Goal: Information Seeking & Learning: Learn about a topic

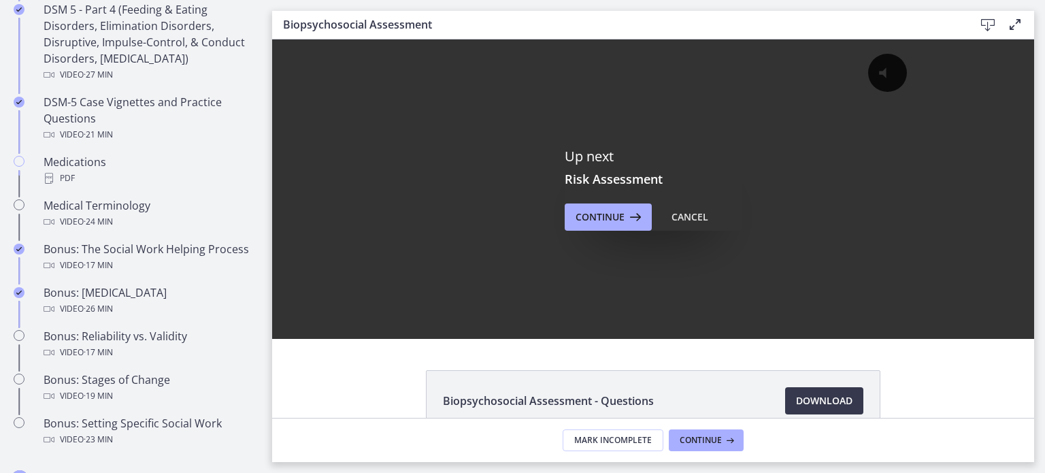
scroll to position [903, 0]
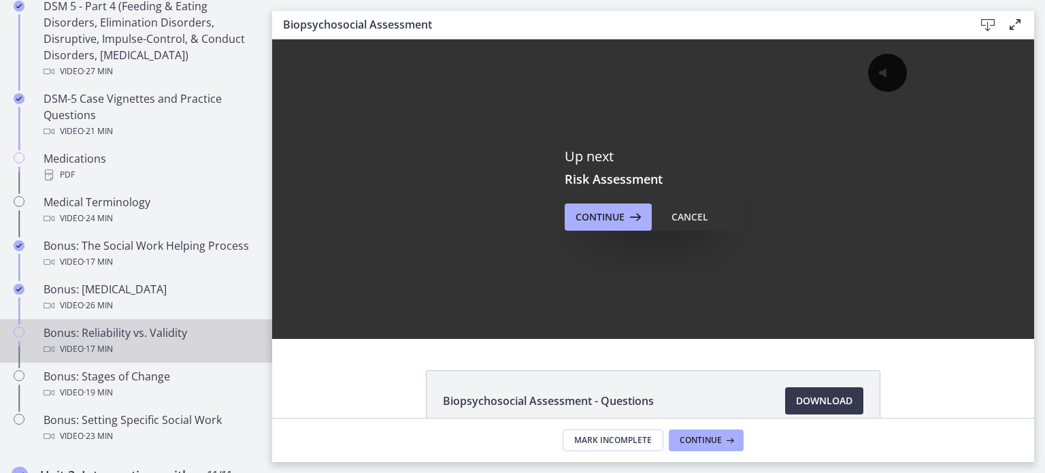
click at [122, 357] on div "Video · 17 min" at bounding box center [150, 349] width 212 height 16
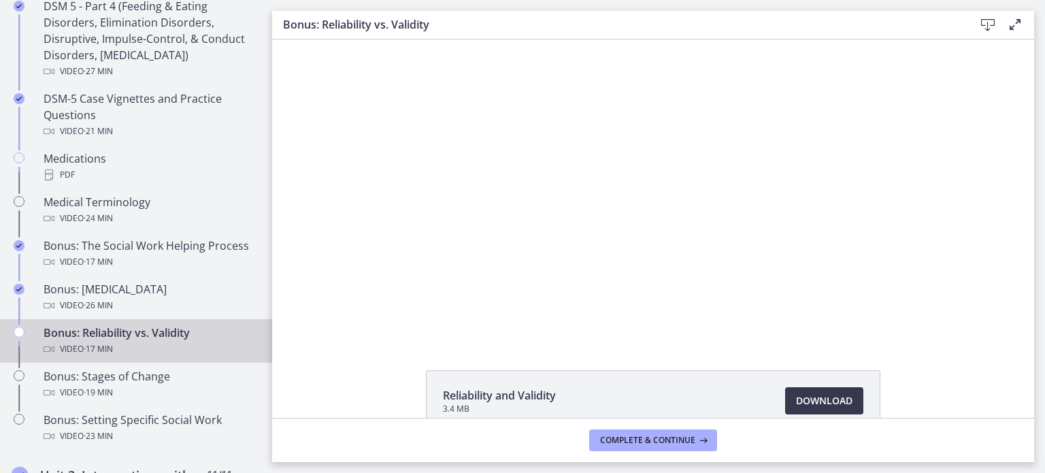
click at [294, 370] on div "Reliability and Validity 3.4 MB Download Opens in a new window" at bounding box center [653, 433] width 762 height 127
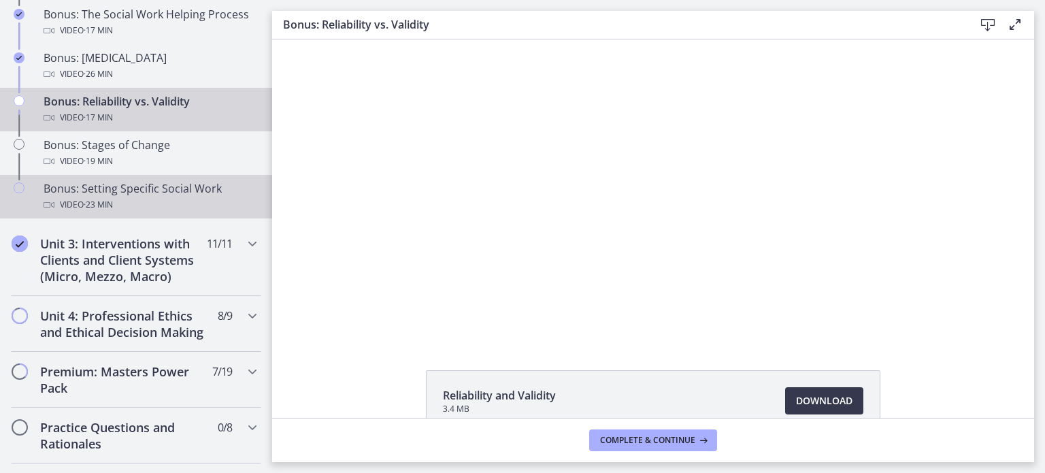
scroll to position [1134, 0]
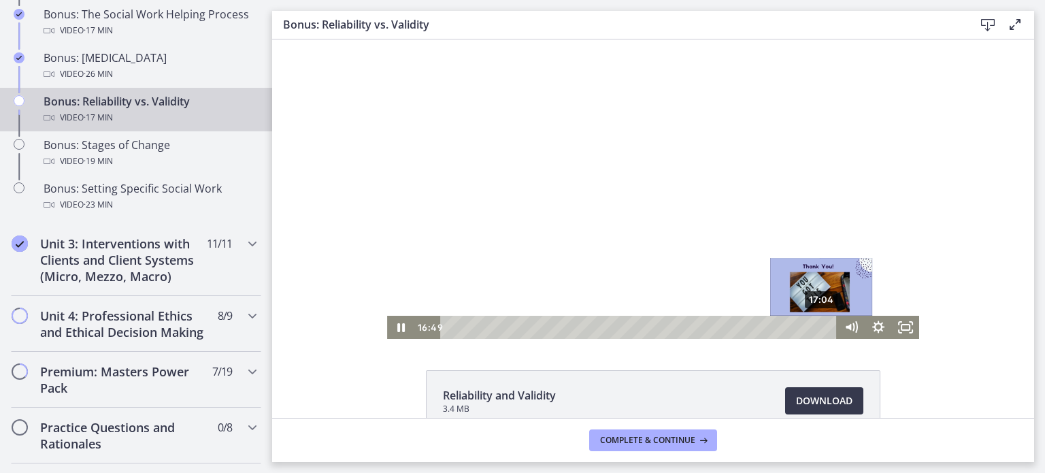
click at [817, 324] on div "17:04" at bounding box center [640, 327] width 380 height 23
click at [822, 326] on div "17:19" at bounding box center [640, 327] width 380 height 23
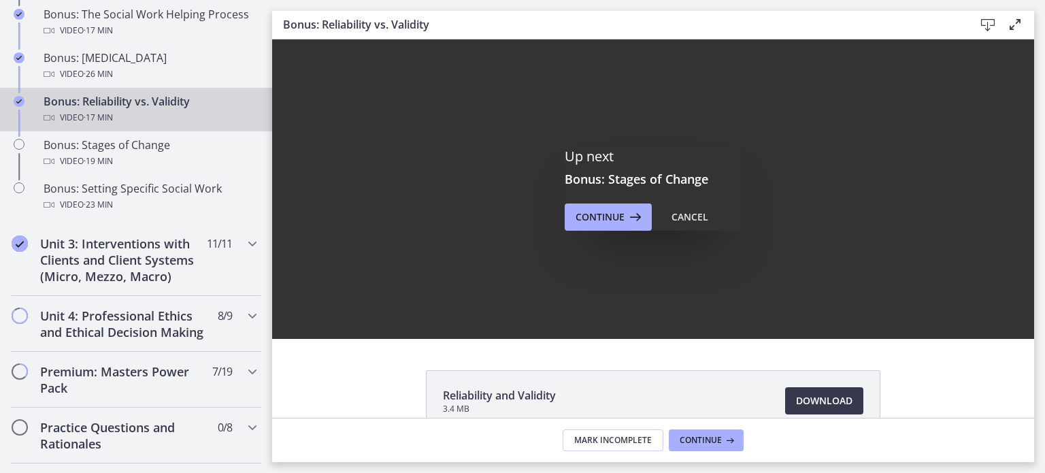
scroll to position [0, 0]
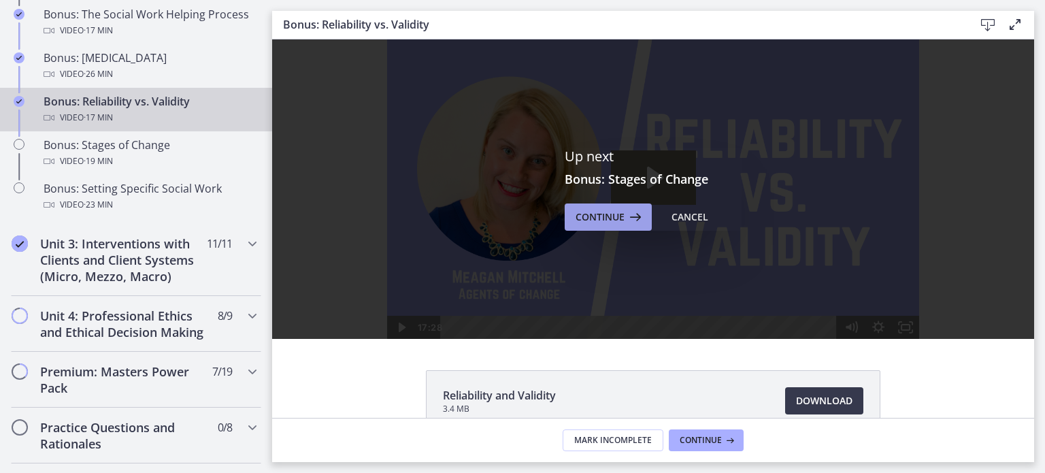
click at [613, 219] on span "Continue" at bounding box center [599, 217] width 49 height 16
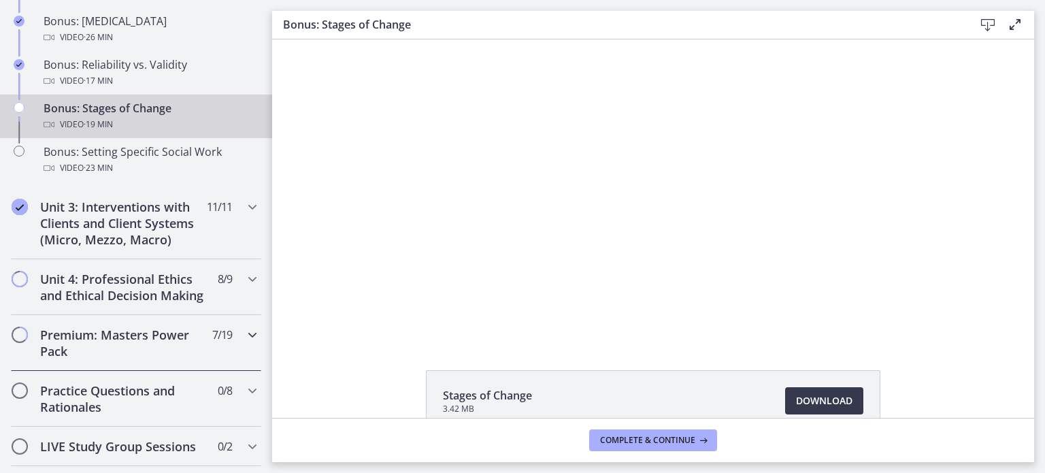
scroll to position [1113, 0]
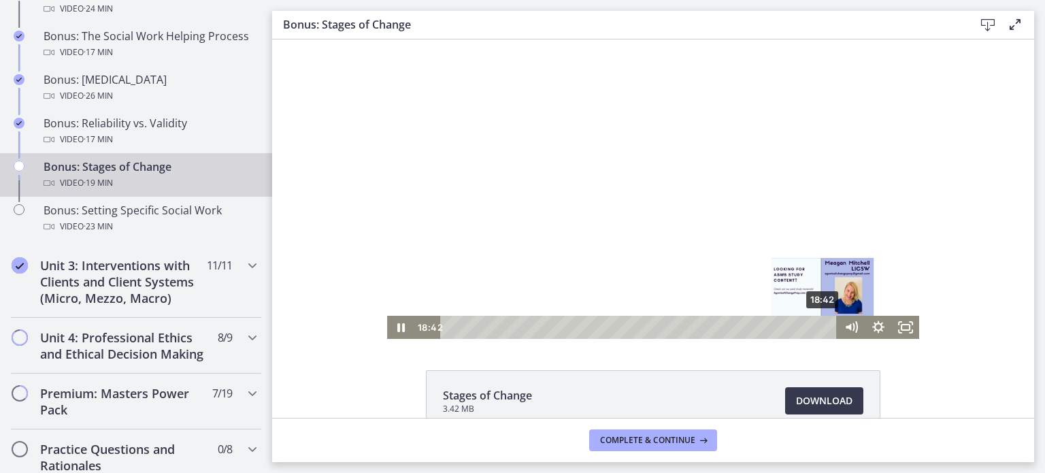
click at [818, 326] on div "18:42" at bounding box center [640, 327] width 380 height 23
click at [824, 330] on div "18:58" at bounding box center [640, 327] width 380 height 23
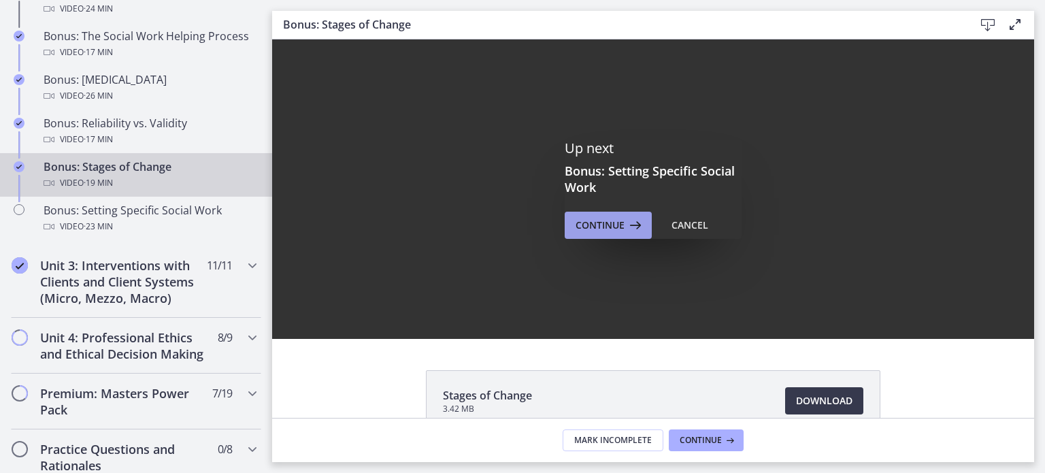
scroll to position [0, 0]
click at [604, 223] on span "Continue" at bounding box center [599, 225] width 49 height 16
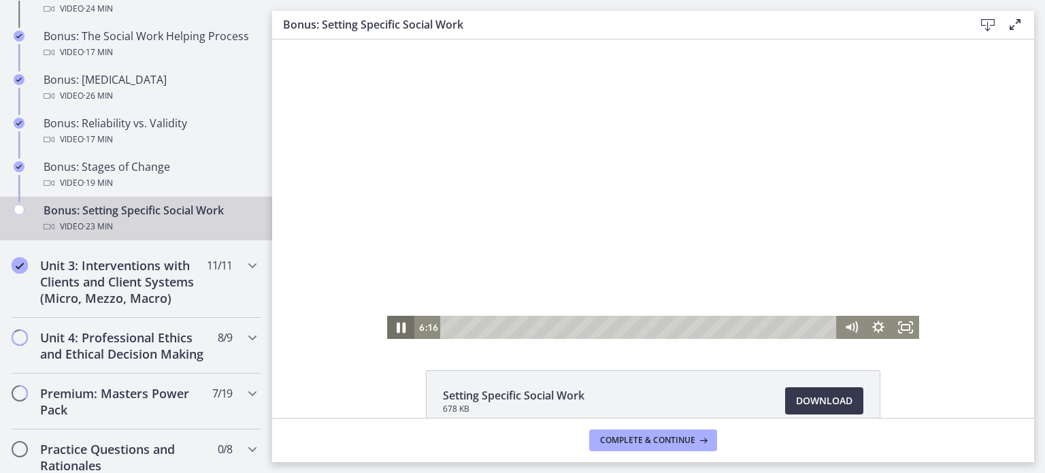
click at [397, 326] on icon "Pause" at bounding box center [401, 327] width 9 height 11
click at [398, 326] on icon "Play Video" at bounding box center [402, 328] width 8 height 12
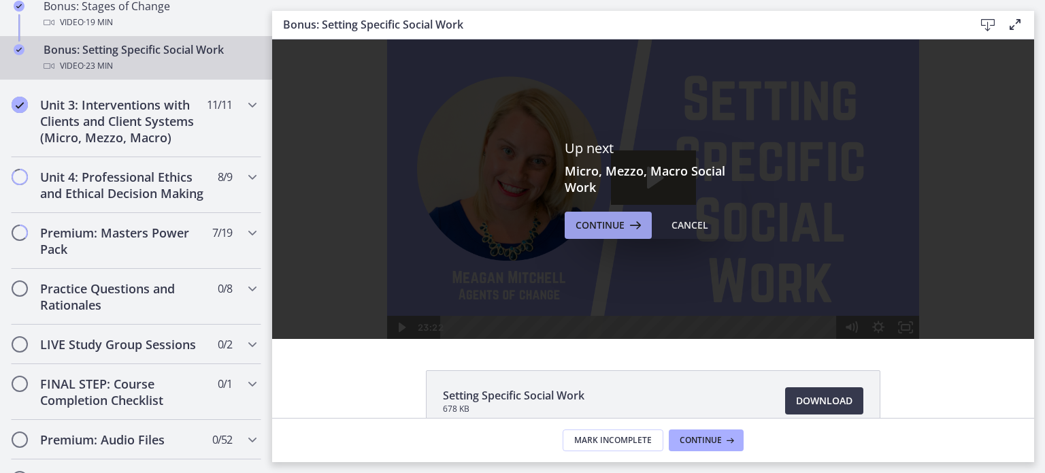
click at [610, 228] on span "Continue" at bounding box center [599, 225] width 49 height 16
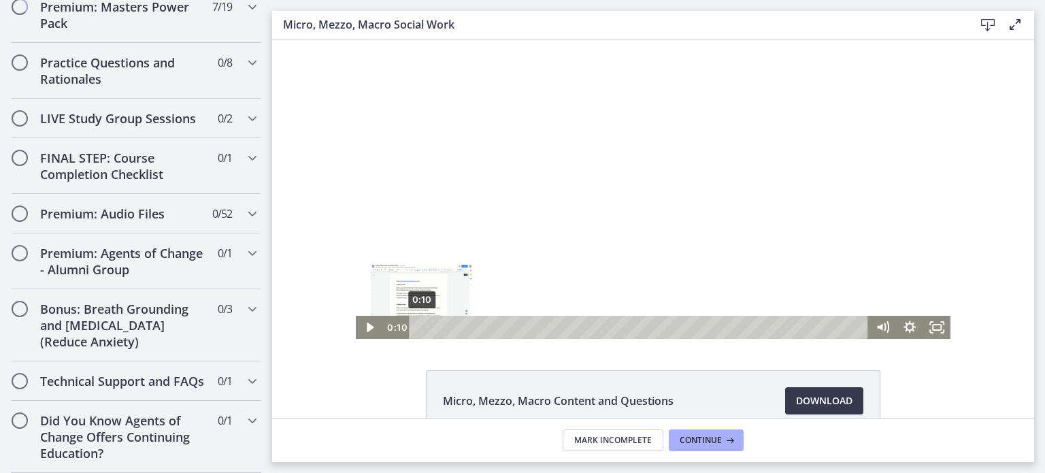
click at [419, 330] on div "0:10" at bounding box center [640, 327] width 443 height 23
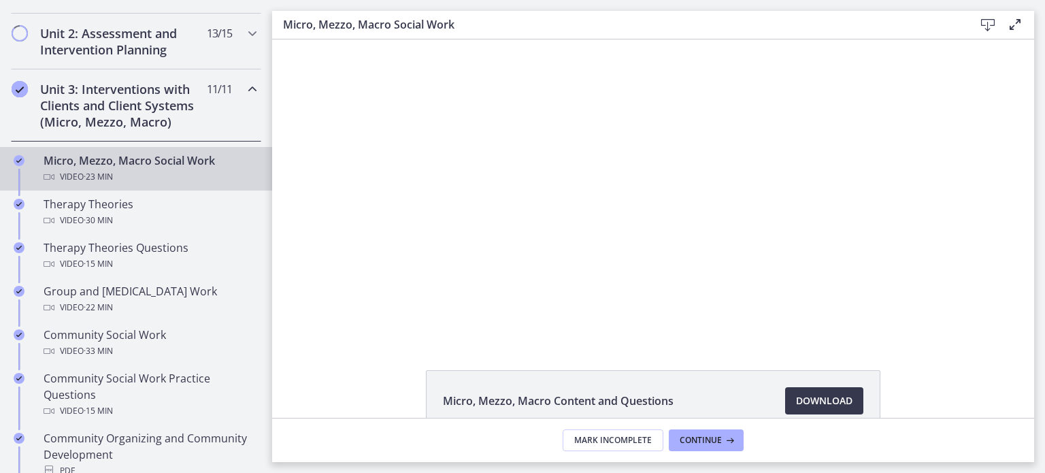
scroll to position [458, 0]
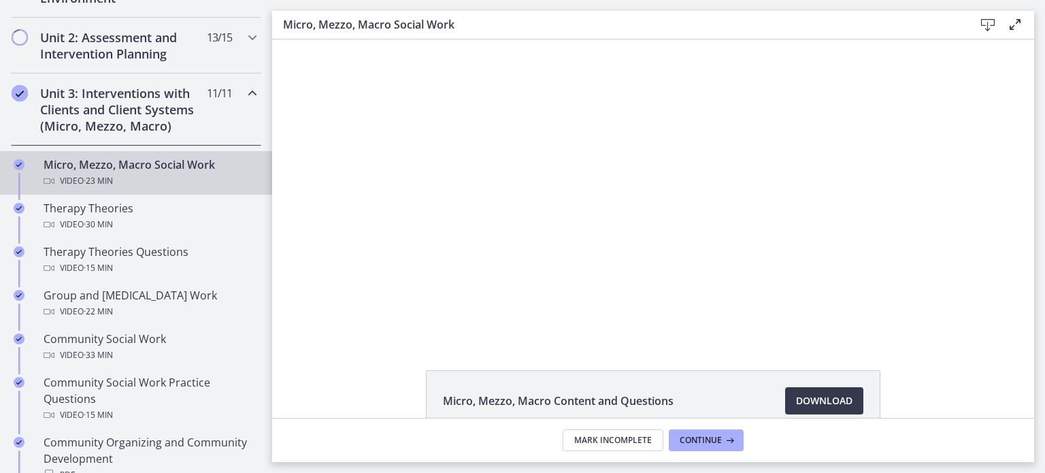
click at [92, 169] on div "Micro, Mezzo, Macro Social Work Video · 23 min" at bounding box center [150, 172] width 212 height 33
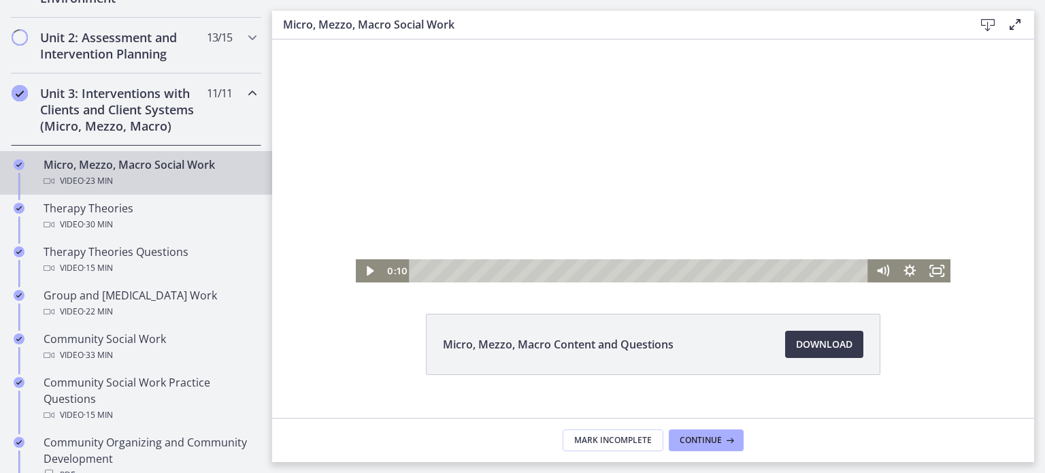
scroll to position [57, 0]
click at [367, 271] on icon "Play Video" at bounding box center [371, 271] width 8 height 12
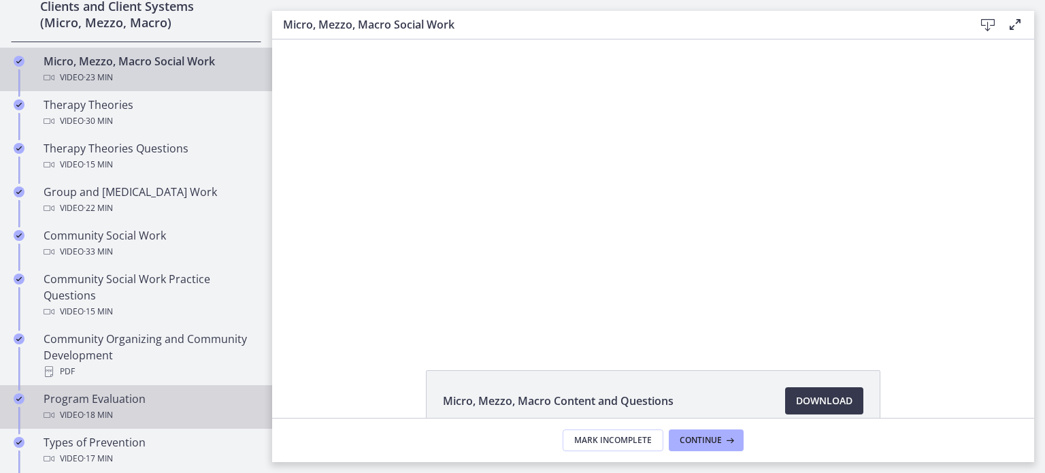
scroll to position [560, 0]
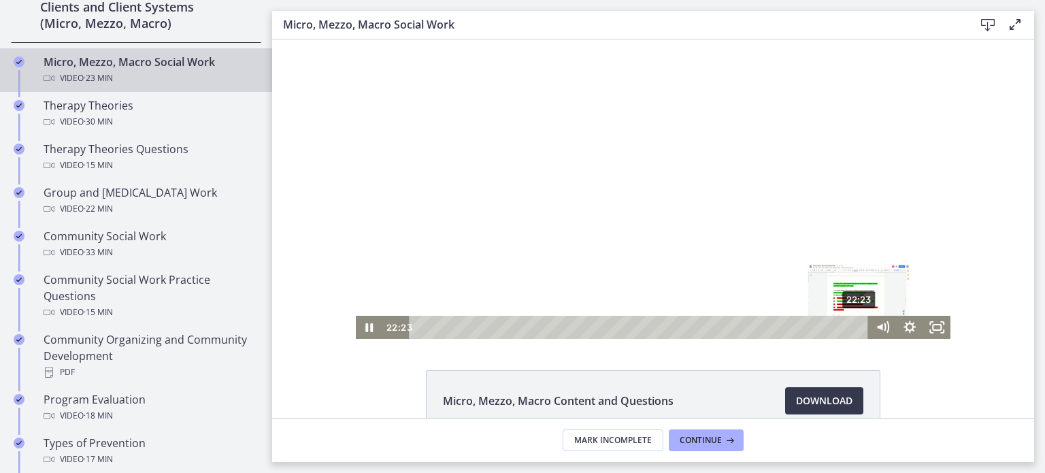
click at [854, 327] on div "22:23" at bounding box center [640, 327] width 443 height 23
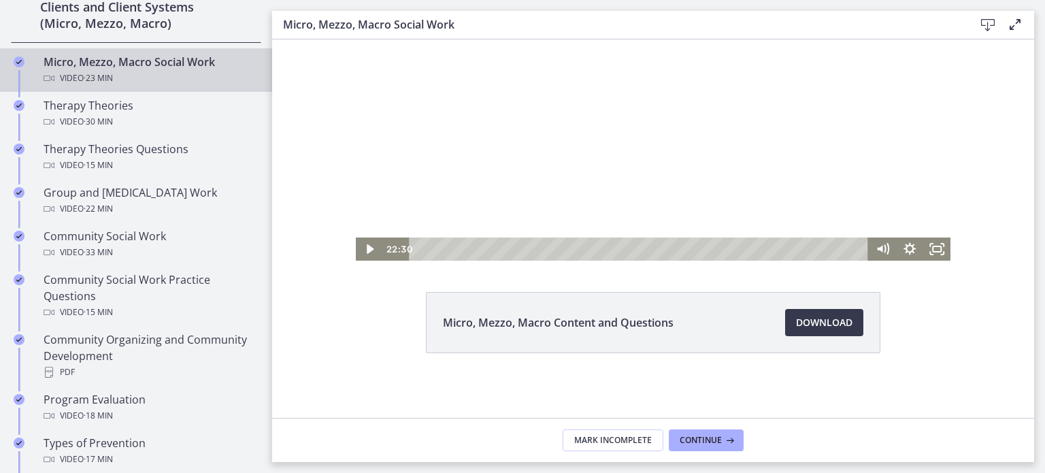
scroll to position [0, 0]
